Goal: Book appointment/travel/reservation

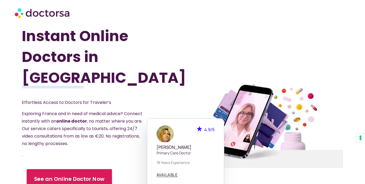
click at [90, 169] on link "See an Online Doctor Now" at bounding box center [69, 179] width 85 height 20
click at [76, 169] on link "See an Online Doctor Now" at bounding box center [69, 179] width 85 height 20
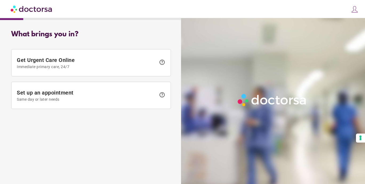
click at [96, 91] on span "Set up an appointment Same day or later needs" at bounding box center [86, 95] width 139 height 12
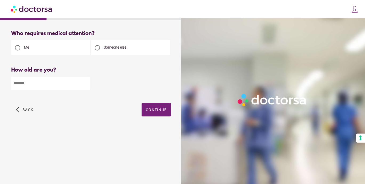
click at [74, 78] on input "number" at bounding box center [50, 82] width 79 height 13
type input "**"
click at [153, 112] on span "Continue" at bounding box center [156, 109] width 21 height 4
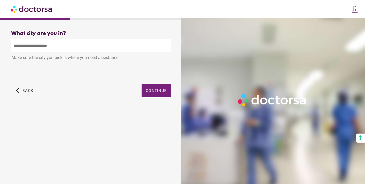
click at [119, 41] on input "text" at bounding box center [91, 45] width 160 height 13
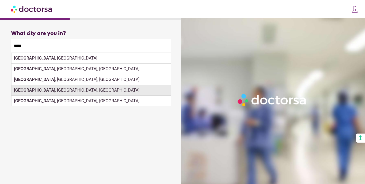
click at [147, 87] on div "Paris , KY, USA" at bounding box center [90, 90] width 159 height 11
type input "**********"
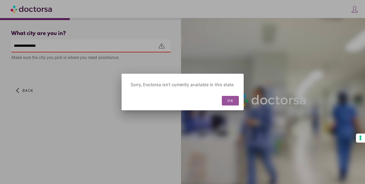
click at [227, 99] on span "button" at bounding box center [230, 101] width 17 height 10
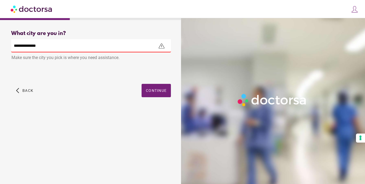
drag, startPoint x: 111, startPoint y: 45, endPoint x: 19, endPoint y: 40, distance: 92.4
click at [19, 40] on input "**********" at bounding box center [91, 45] width 160 height 13
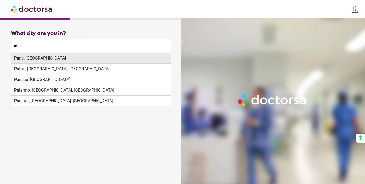
click at [24, 62] on div "Pa ris, France" at bounding box center [90, 58] width 159 height 11
type input "**********"
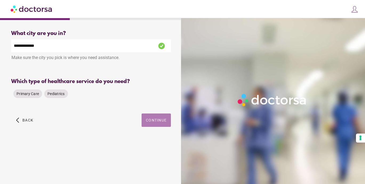
click at [146, 121] on span "button" at bounding box center [156, 119] width 29 height 13
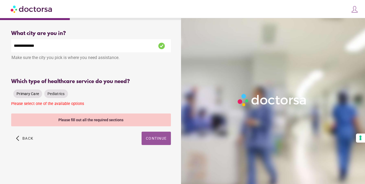
click at [25, 92] on span "Primary Care" at bounding box center [28, 93] width 22 height 4
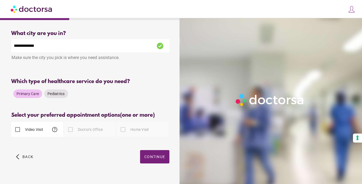
click at [37, 128] on label "Video Visit" at bounding box center [33, 129] width 19 height 5
click at [159, 154] on span "Continue" at bounding box center [154, 156] width 21 height 4
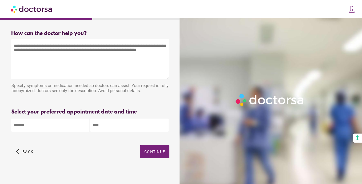
click at [71, 65] on textarea at bounding box center [90, 59] width 158 height 40
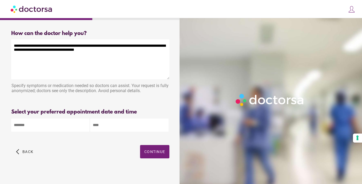
type textarea "**********"
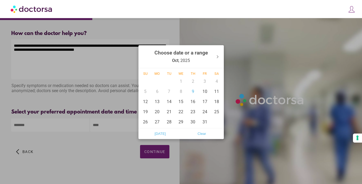
click at [70, 124] on body "**********" at bounding box center [181, 94] width 362 height 188
click at [193, 89] on div "9" at bounding box center [193, 91] width 12 height 10
type input "******"
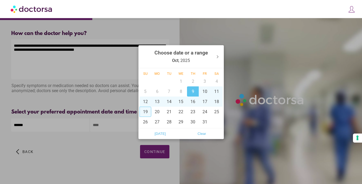
click at [107, 135] on div at bounding box center [181, 92] width 362 height 184
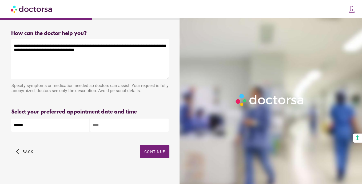
click at [109, 128] on input "text" at bounding box center [129, 124] width 78 height 13
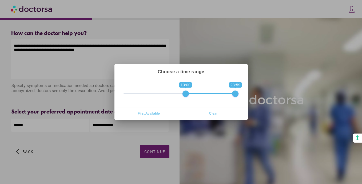
drag, startPoint x: 124, startPoint y: 93, endPoint x: 183, endPoint y: 89, distance: 59.0
click at [183, 89] on span "0 1 13:00 23:59 13:00 — 23:59" at bounding box center [180, 89] width 115 height 13
type input "**********"
drag, startPoint x: 234, startPoint y: 92, endPoint x: 198, endPoint y: 93, distance: 35.5
click at [197, 93] on span at bounding box center [199, 93] width 6 height 6
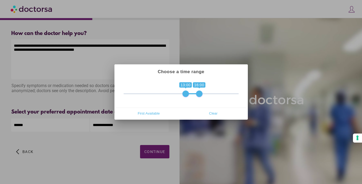
click at [56, 38] on div at bounding box center [181, 92] width 362 height 184
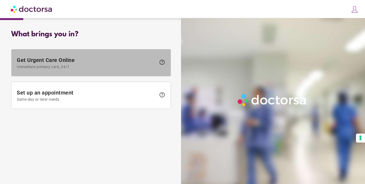
click at [69, 53] on span at bounding box center [90, 62] width 159 height 27
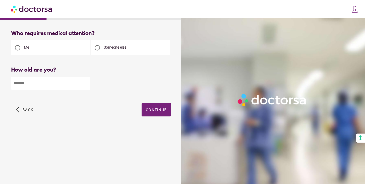
click at [56, 85] on input "number" at bounding box center [50, 82] width 79 height 13
type input "**"
click at [154, 108] on span "Continue" at bounding box center [156, 109] width 21 height 4
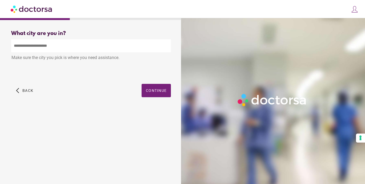
click at [103, 44] on input "text" at bounding box center [91, 45] width 160 height 13
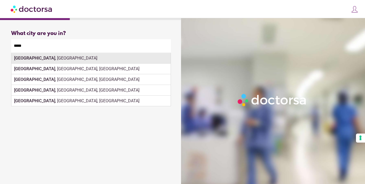
click at [66, 57] on div "Paris , France" at bounding box center [90, 58] width 159 height 11
type input "**********"
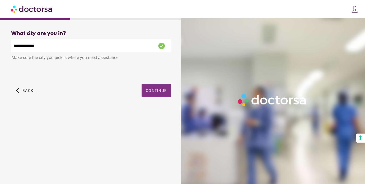
click at [154, 86] on span "button" at bounding box center [156, 90] width 29 height 13
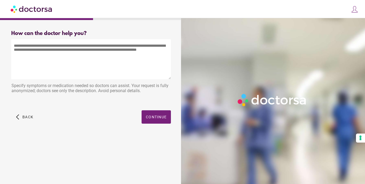
click at [110, 41] on textarea at bounding box center [91, 59] width 160 height 40
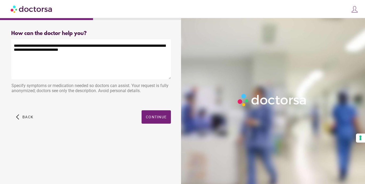
type textarea "**********"
click at [156, 122] on span "button" at bounding box center [156, 116] width 29 height 13
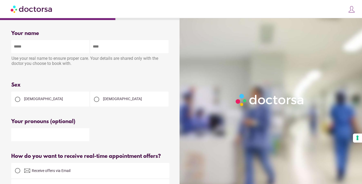
click at [64, 99] on div "[DEMOGRAPHIC_DATA]" at bounding box center [50, 98] width 78 height 15
click at [51, 101] on div "[DEMOGRAPHIC_DATA]" at bounding box center [50, 98] width 78 height 15
click at [21, 100] on div at bounding box center [17, 99] width 11 height 11
click at [35, 51] on input "text" at bounding box center [50, 46] width 78 height 13
type input "*"
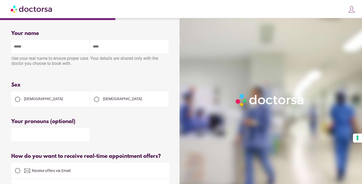
type input "*"
type input "******"
click at [116, 44] on input "text" at bounding box center [129, 46] width 78 height 13
type input "*****"
click at [50, 135] on input "text" at bounding box center [50, 134] width 78 height 13
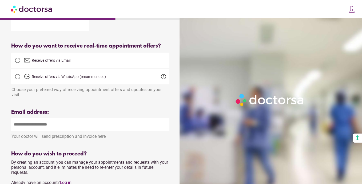
scroll to position [107, 0]
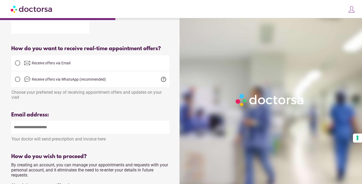
click at [70, 64] on span "Receive offers via Email" at bounding box center [51, 63] width 39 height 4
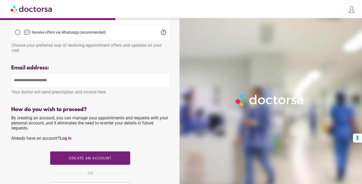
scroll to position [156, 0]
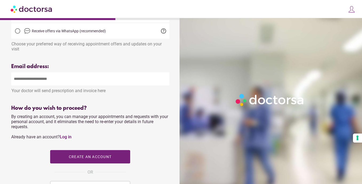
click at [58, 79] on input "email" at bounding box center [90, 78] width 158 height 13
type input "**********"
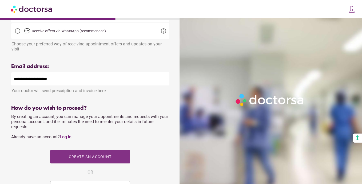
click at [76, 153] on span "button" at bounding box center [90, 156] width 80 height 13
type input "**********"
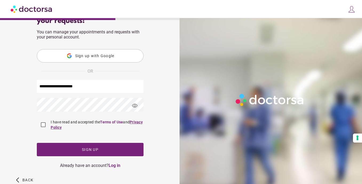
scroll to position [54, 0]
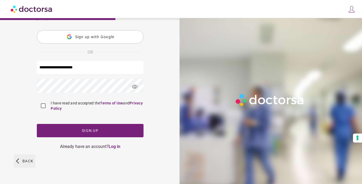
click at [22, 159] on span "Back" at bounding box center [27, 161] width 11 height 4
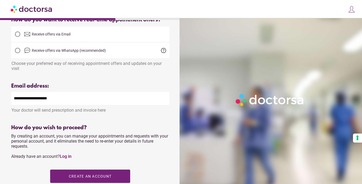
scroll to position [221, 0]
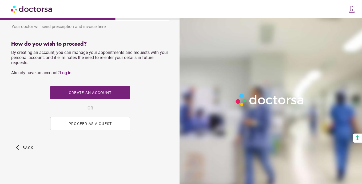
click at [67, 124] on button "PROCEED AS A GUEST" at bounding box center [90, 123] width 80 height 13
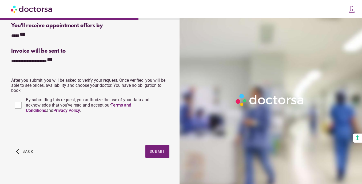
scroll to position [135, 0]
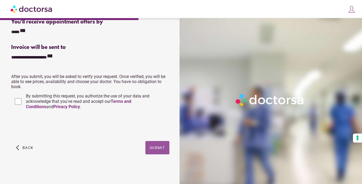
click at [150, 148] on span "Submit" at bounding box center [157, 147] width 15 height 4
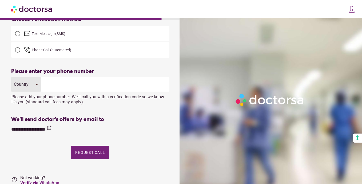
scroll to position [31, 0]
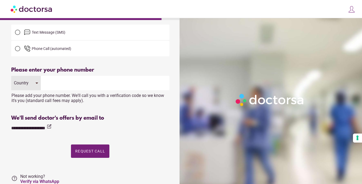
click at [40, 91] on div "Please add your phone number. We'll call you with a verification code so we kno…" at bounding box center [90, 96] width 158 height 13
click at [33, 83] on div "Country" at bounding box center [26, 83] width 30 height 14
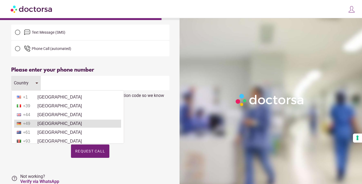
click at [34, 125] on span "+49" at bounding box center [29, 123] width 13 height 5
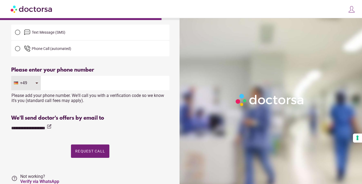
click at [80, 84] on input "tel" at bounding box center [105, 83] width 128 height 14
type input "*********"
click at [84, 156] on span "button" at bounding box center [90, 150] width 38 height 13
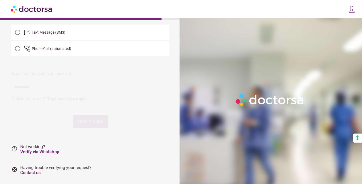
scroll to position [0, 0]
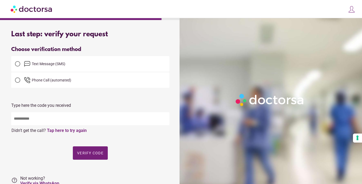
click at [83, 64] on span "Text Message (SMS)" at bounding box center [96, 64] width 145 height 6
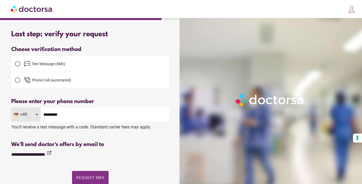
click at [92, 177] on span "Request SMS" at bounding box center [90, 177] width 28 height 4
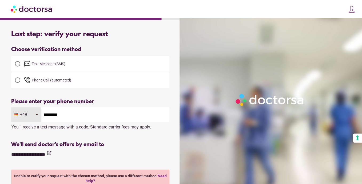
scroll to position [1, 0]
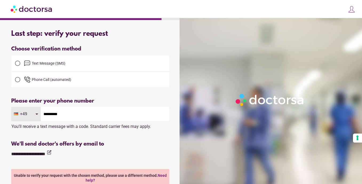
click at [94, 80] on span "Phone Call (automated)" at bounding box center [96, 79] width 145 height 6
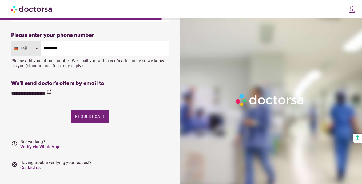
scroll to position [67, 0]
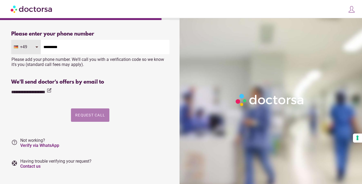
click at [86, 115] on span "Request Call" at bounding box center [90, 115] width 30 height 4
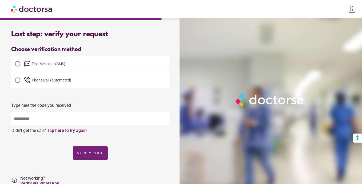
scroll to position [45, 0]
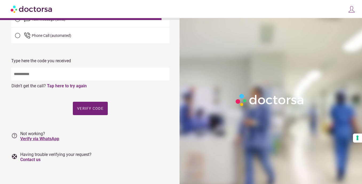
click at [38, 139] on link "Verify via WhatsApp" at bounding box center [39, 138] width 39 height 5
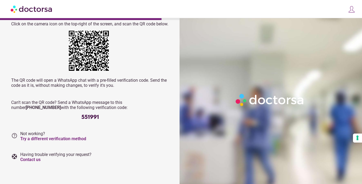
scroll to position [0, 0]
